Goal: Task Accomplishment & Management: Use online tool/utility

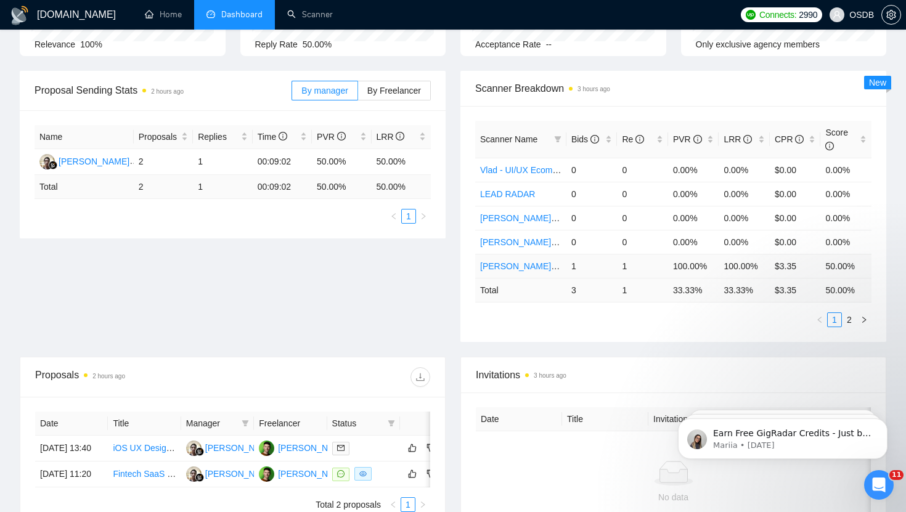
scroll to position [185, 0]
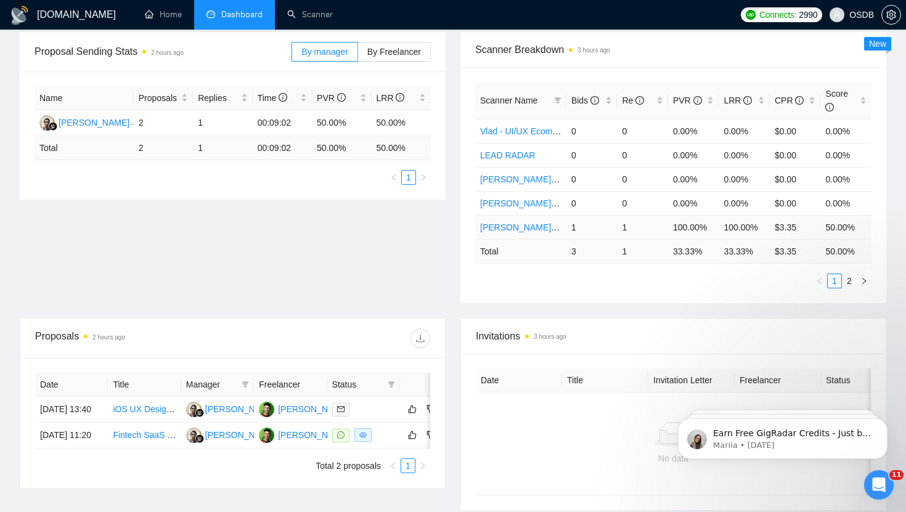
click at [523, 224] on link "[PERSON_NAME] - UI/UX Fintech" at bounding box center [546, 228] width 133 height 10
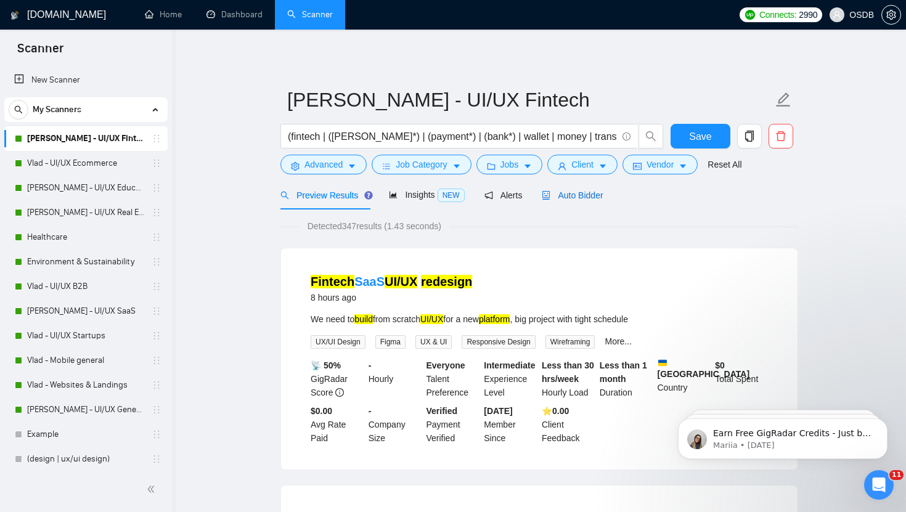
click at [578, 192] on span "Auto Bidder" at bounding box center [572, 195] width 61 height 10
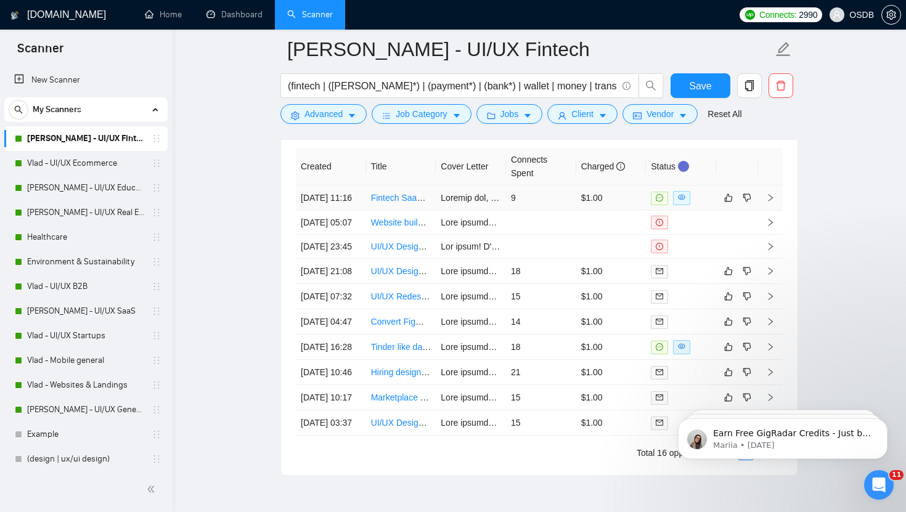
scroll to position [3154, 0]
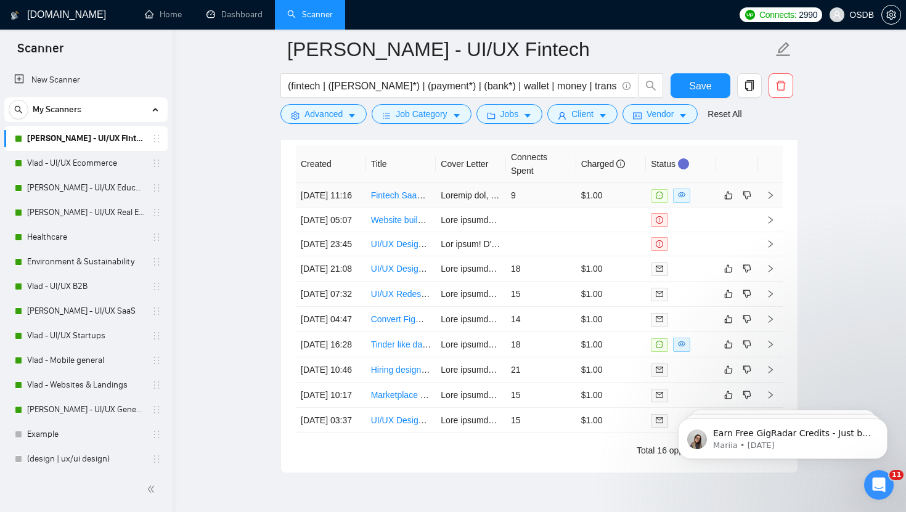
click at [772, 199] on icon "right" at bounding box center [771, 195] width 4 height 7
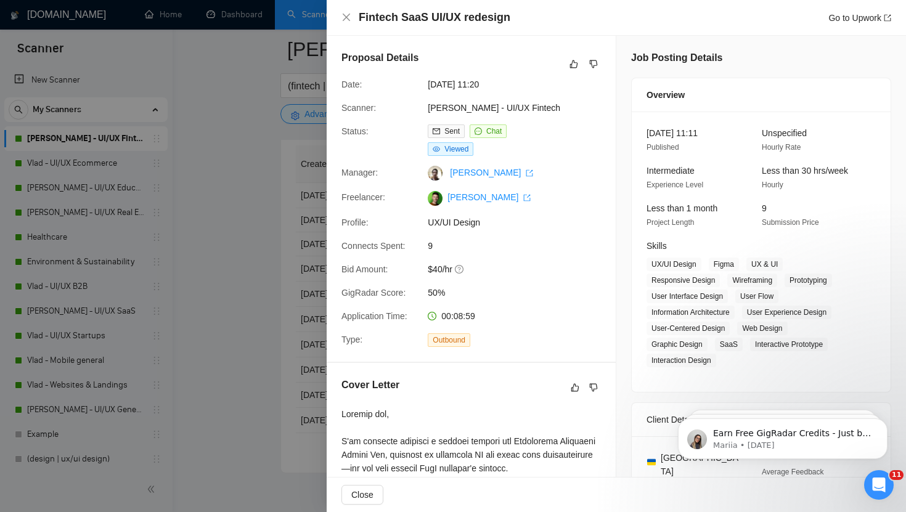
scroll to position [1, 0]
click at [344, 14] on icon "close" at bounding box center [347, 17] width 10 height 10
